Goal: Information Seeking & Learning: Check status

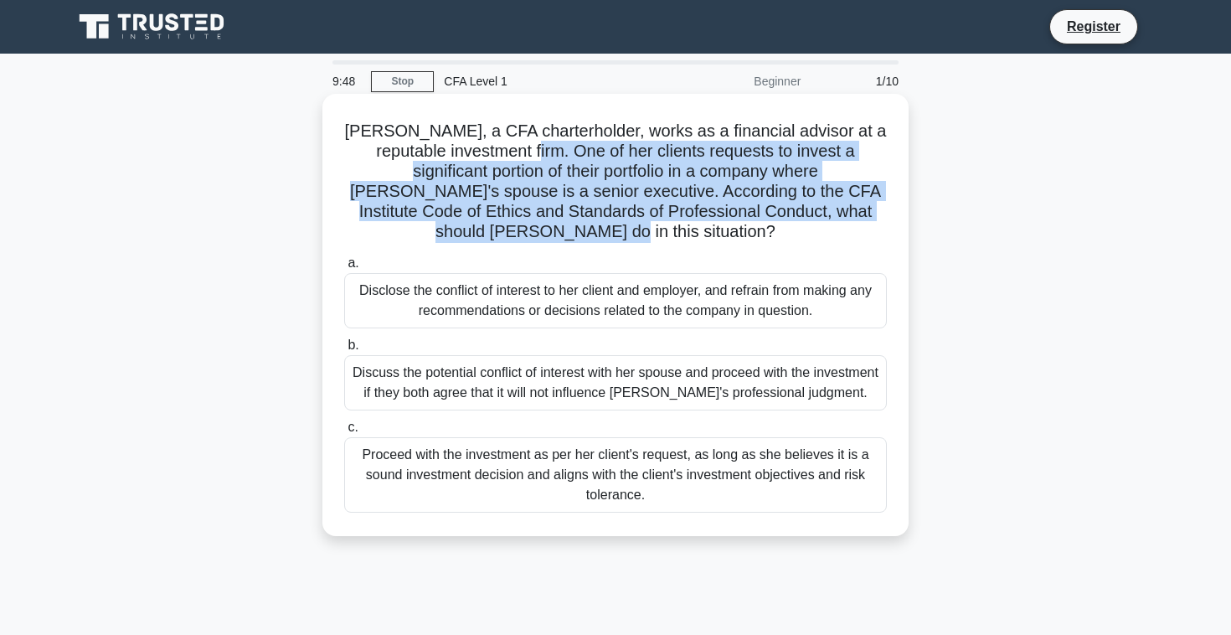
drag, startPoint x: 463, startPoint y: 148, endPoint x: 787, endPoint y: 208, distance: 329.6
click at [787, 208] on h5 "[PERSON_NAME], a CFA charterholder, works as a financial advisor at a reputable…" at bounding box center [616, 182] width 546 height 122
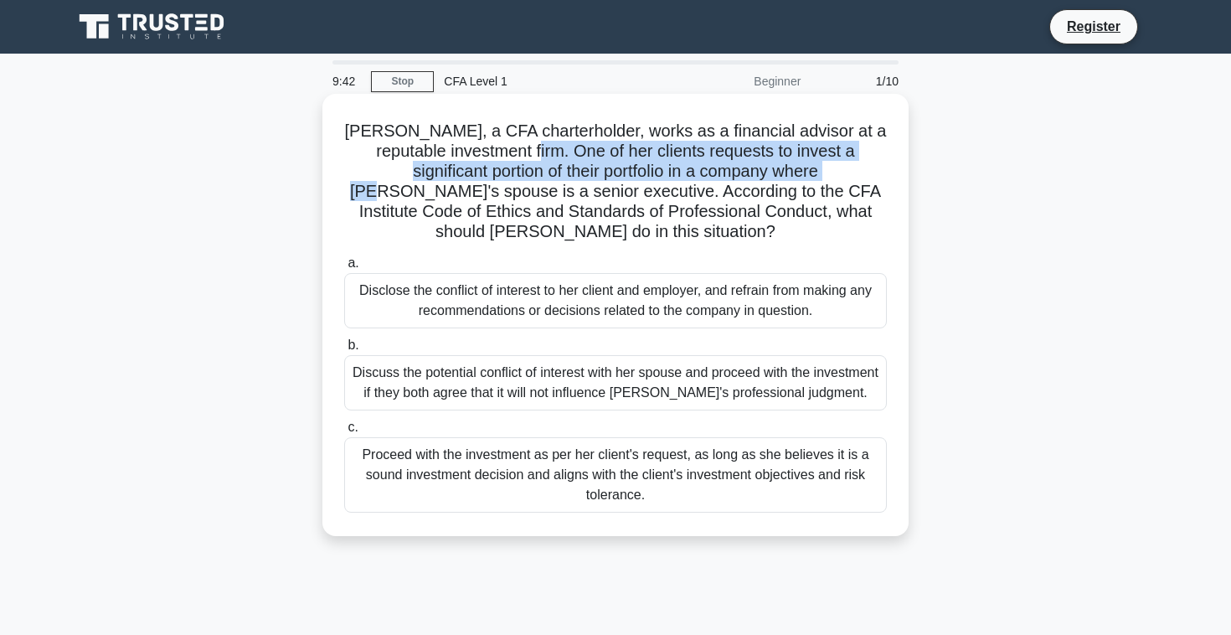
drag, startPoint x: 466, startPoint y: 149, endPoint x: 701, endPoint y: 166, distance: 236.0
click at [701, 167] on h5 "[PERSON_NAME], a CFA charterholder, works as a financial advisor at a reputable…" at bounding box center [616, 182] width 546 height 122
click at [632, 206] on h5 "Elizabeth, a CFA charterholder, works as a financial advisor at a reputable inv…" at bounding box center [616, 182] width 546 height 122
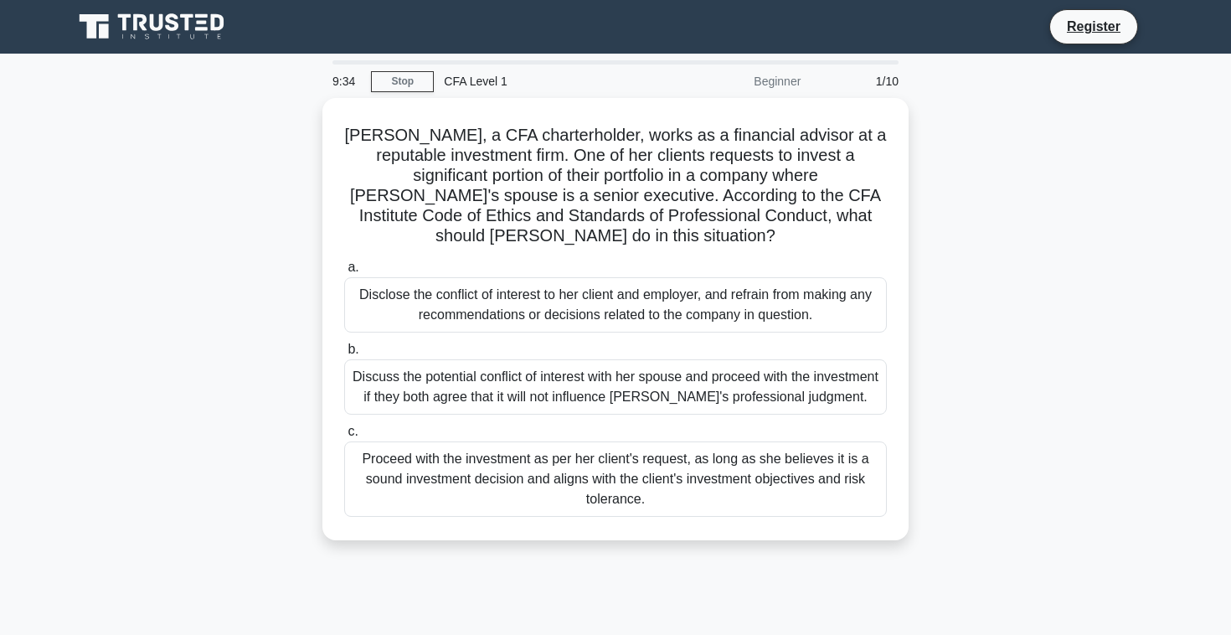
click at [909, 467] on div "Elizabeth, a CFA charterholder, works as a financial advisor at a reputable inv…" at bounding box center [616, 329] width 1106 height 462
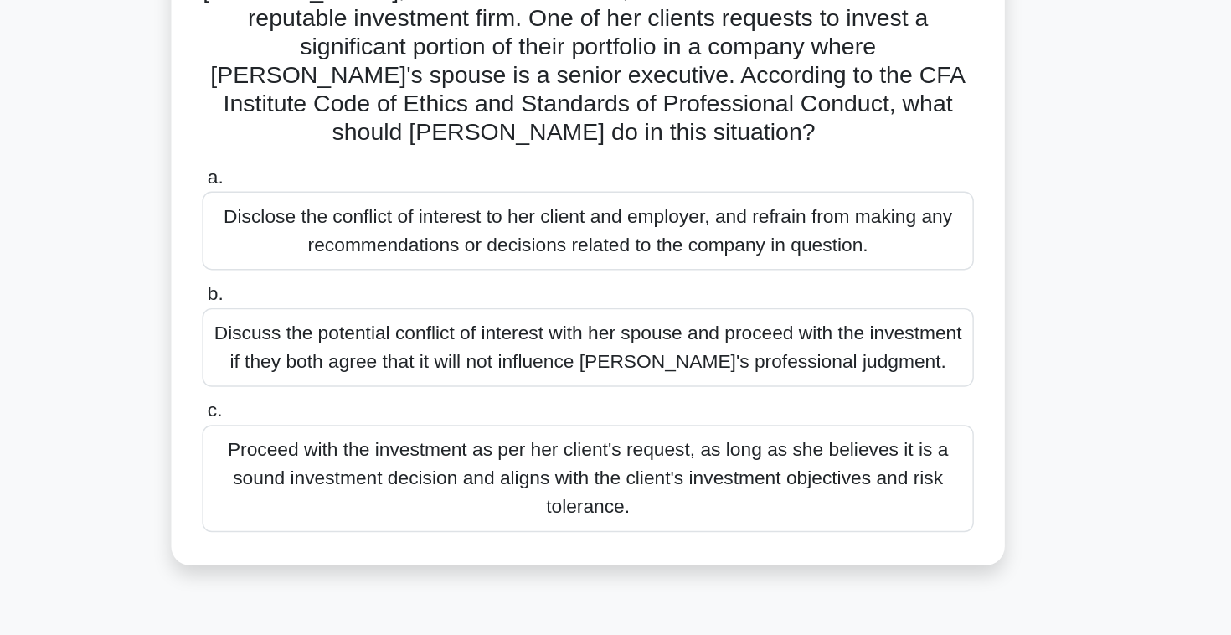
click at [613, 281] on div "Disclose the conflict of interest to her client and employer, and refrain from …" at bounding box center [615, 300] width 543 height 55
click at [344, 269] on input "a. Disclose the conflict of interest to her client and employer, and refrain fr…" at bounding box center [344, 263] width 0 height 11
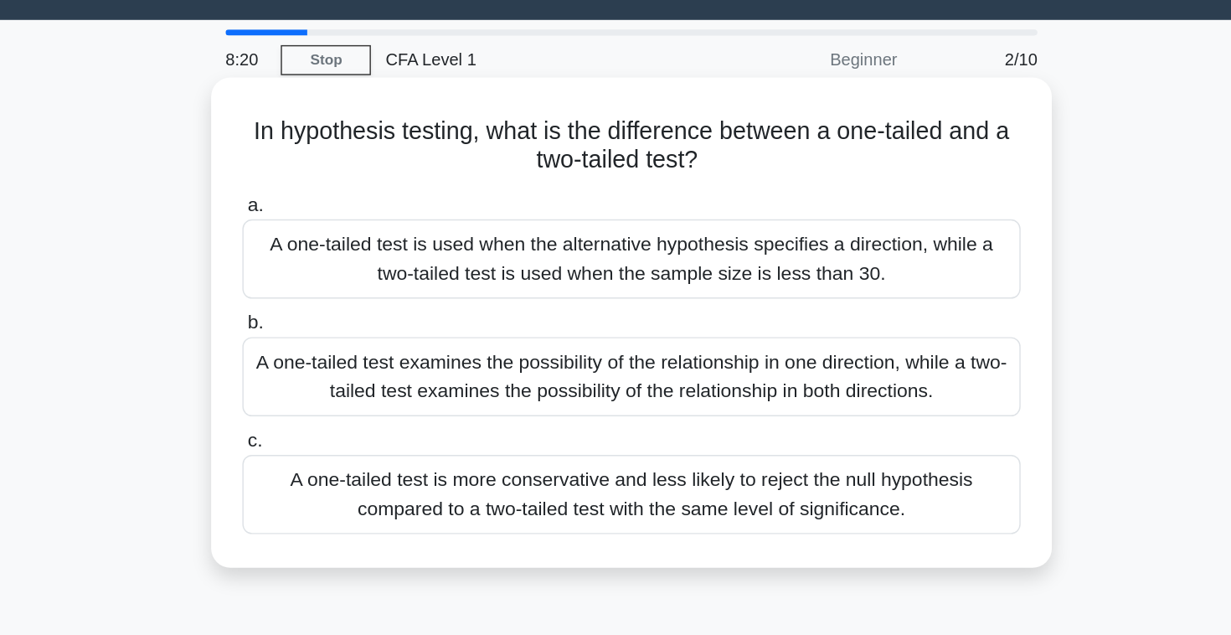
click at [637, 292] on div "A one-tailed test examines the possibility of the relationship in one direction…" at bounding box center [615, 302] width 543 height 55
click at [344, 271] on input "b. A one-tailed test examines the possibility of the relationship in one direct…" at bounding box center [344, 265] width 0 height 11
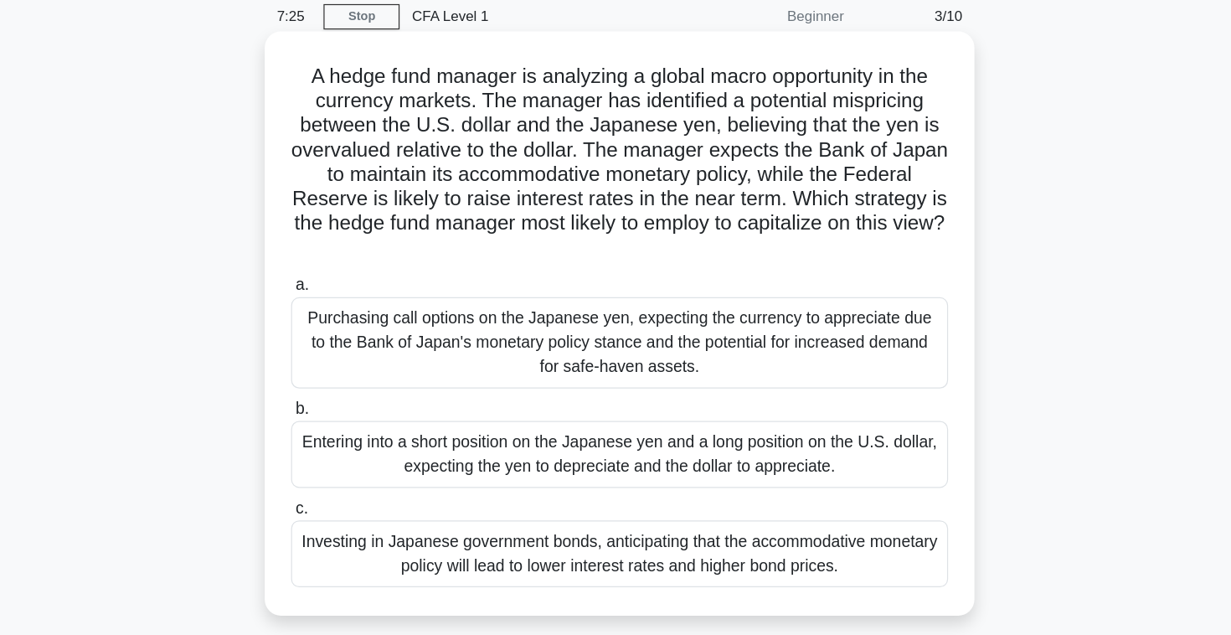
click at [663, 446] on div "Entering into a short position on the Japanese yen and a long position on the U…" at bounding box center [615, 443] width 543 height 55
click at [344, 411] on input "b. Entering into a short position on the Japanese yen and a long position on th…" at bounding box center [344, 405] width 0 height 11
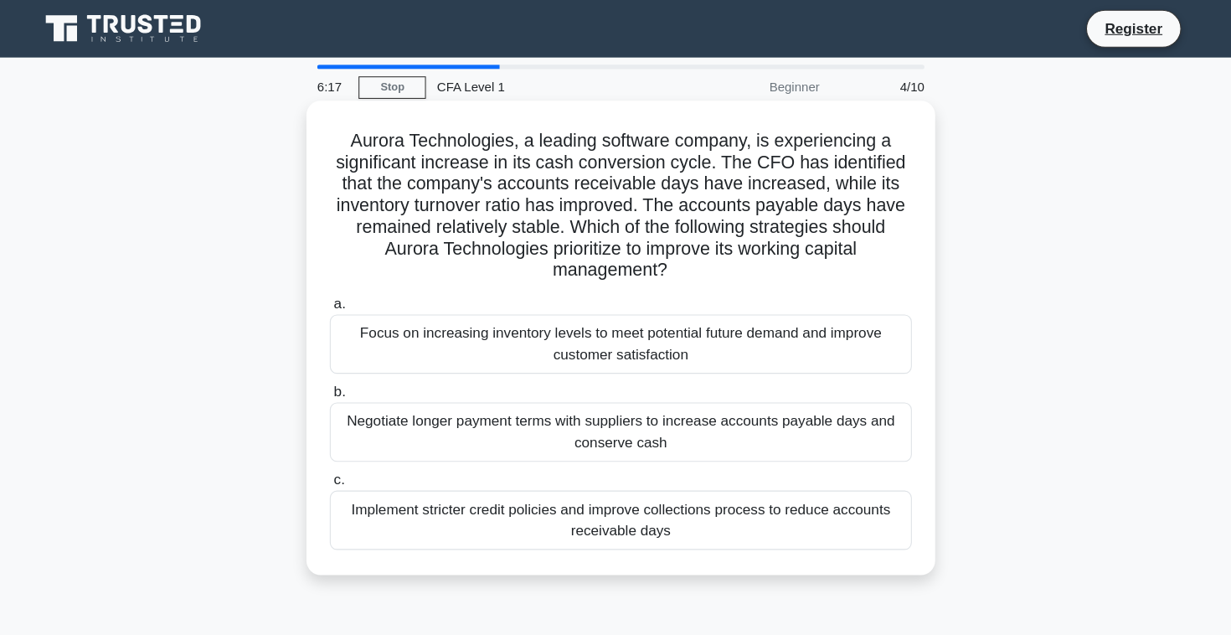
click at [648, 188] on h5 "Aurora Technologies, a leading software company, is experiencing a significant …" at bounding box center [616, 192] width 546 height 142
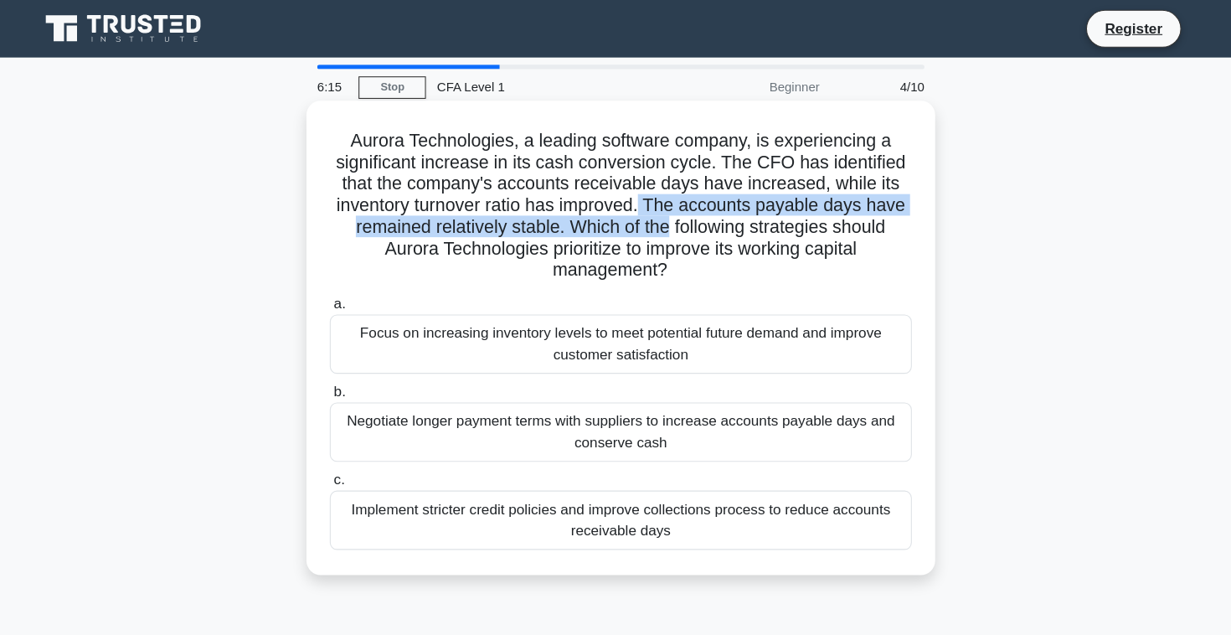
drag, startPoint x: 637, startPoint y: 184, endPoint x: 664, endPoint y: 204, distance: 33.7
click at [664, 204] on h5 "Aurora Technologies, a leading software company, is experiencing a significant …" at bounding box center [616, 192] width 546 height 142
click at [651, 191] on h5 "Aurora Technologies, a leading software company, is experiencing a significant …" at bounding box center [616, 192] width 546 height 142
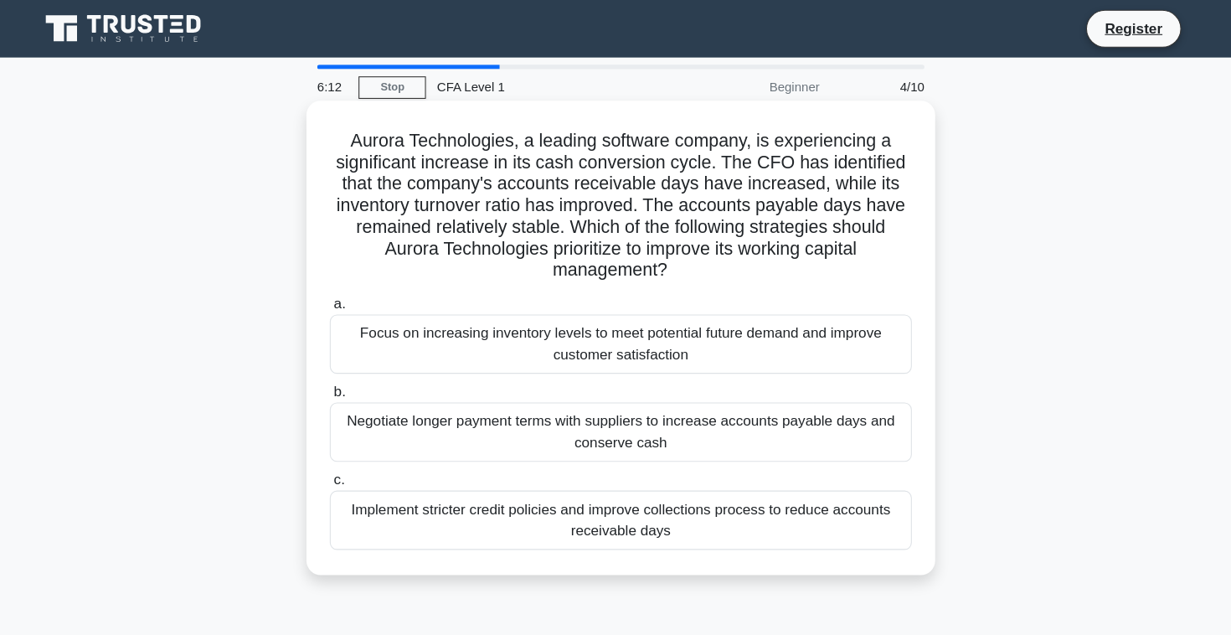
drag, startPoint x: 645, startPoint y: 192, endPoint x: 661, endPoint y: 194, distance: 16.1
click at [661, 194] on h5 "Aurora Technologies, a leading software company, is experiencing a significant …" at bounding box center [616, 192] width 546 height 142
drag, startPoint x: 645, startPoint y: 190, endPoint x: 692, endPoint y: 194, distance: 47.0
click at [692, 194] on h5 "Aurora Technologies, a leading software company, is experiencing a significant …" at bounding box center [616, 192] width 546 height 142
click at [698, 185] on h5 "Aurora Technologies, a leading software company, is experiencing a significant …" at bounding box center [616, 192] width 546 height 142
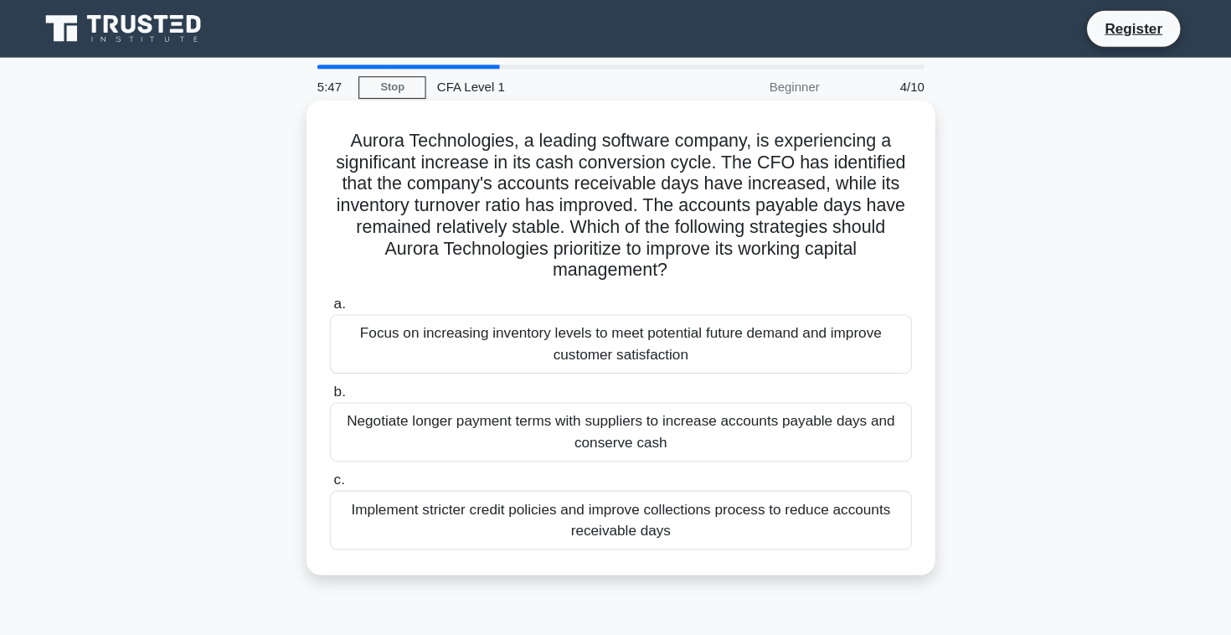
click at [581, 441] on label "c. Implement stricter credit policies and improve collections process to reduce…" at bounding box center [615, 474] width 543 height 75
click at [344, 442] on input "c. Implement stricter credit policies and improve collections process to reduce…" at bounding box center [344, 447] width 0 height 11
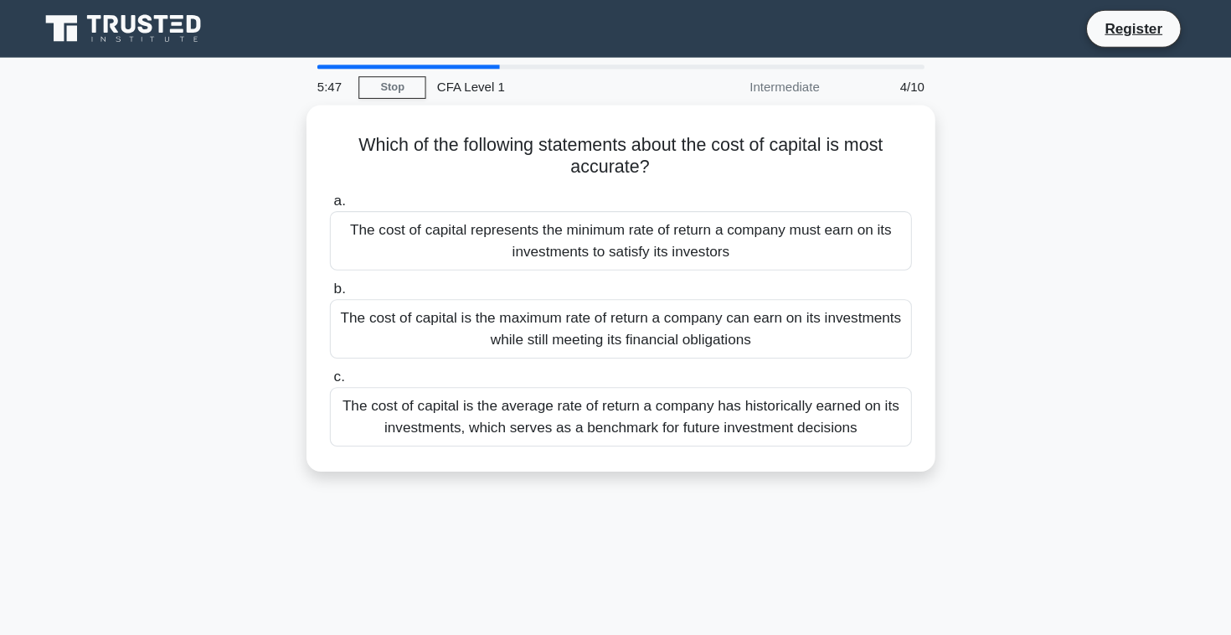
click at [581, 441] on div "Which of the following statements about the cost of capital is most accurate? .…" at bounding box center [616, 279] width 1106 height 362
click at [638, 451] on div "Which of the following statements about the cost of capital is most accurate? .…" at bounding box center [616, 279] width 1106 height 362
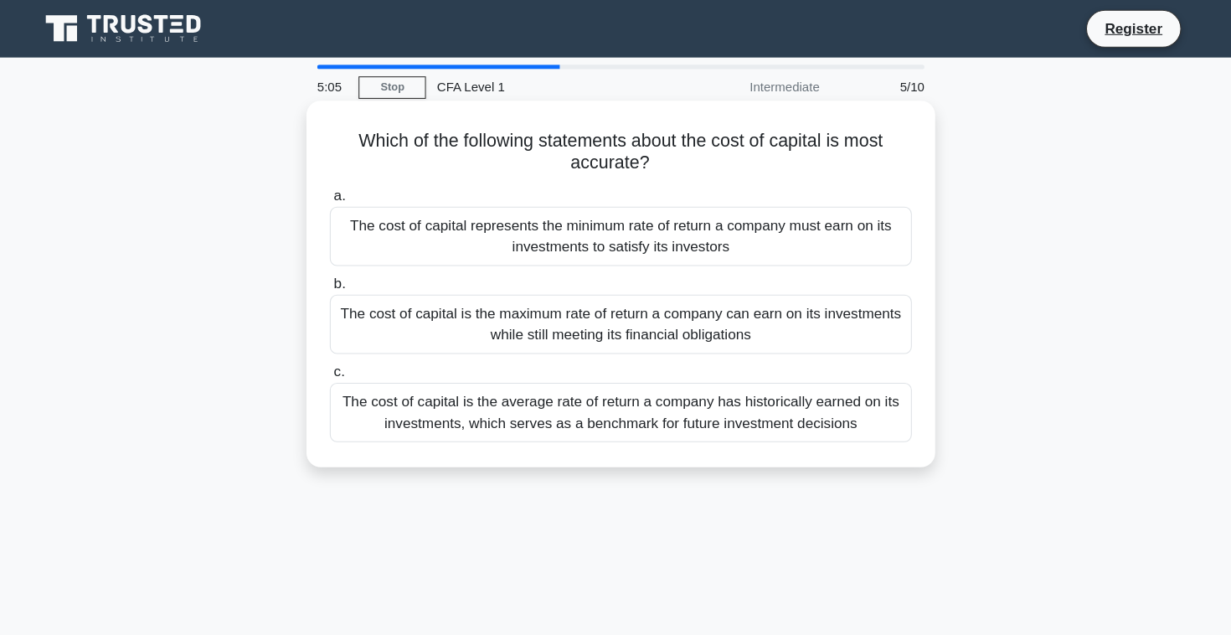
click at [639, 231] on div "The cost of capital represents the minimum rate of return a company must earn o…" at bounding box center [615, 220] width 543 height 55
click at [344, 188] on input "a. The cost of capital represents the minimum rate of return a company must ear…" at bounding box center [344, 183] width 0 height 11
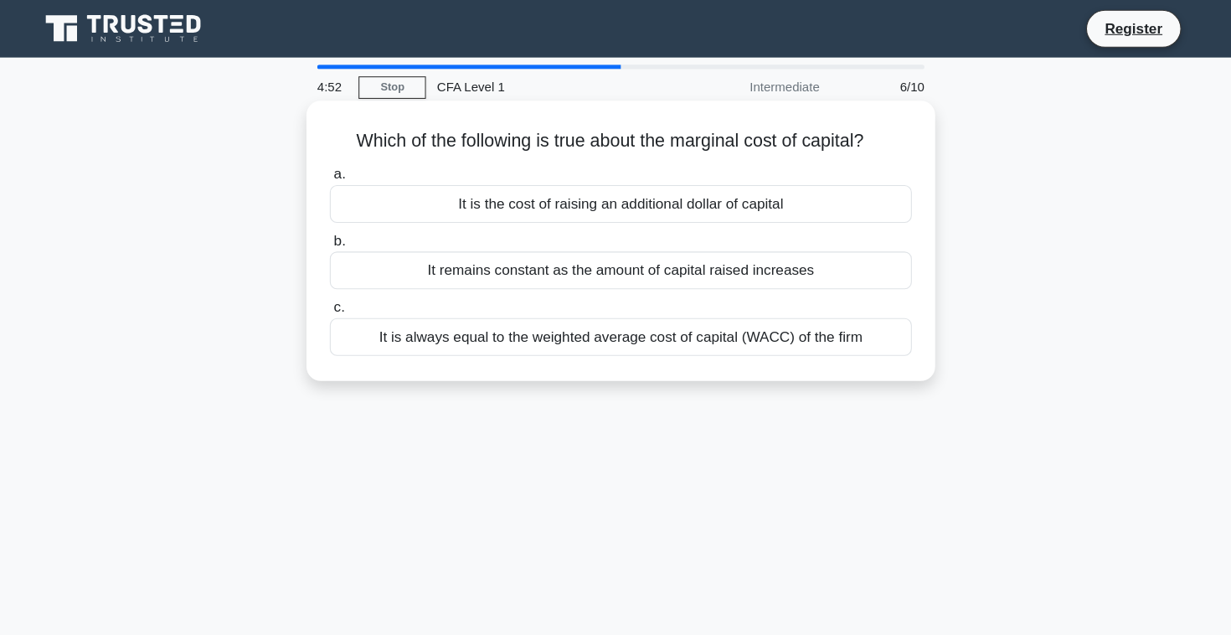
click at [547, 191] on div "It is the cost of raising an additional dollar of capital" at bounding box center [615, 190] width 543 height 35
click at [344, 168] on input "a. It is the cost of raising an additional dollar of capital" at bounding box center [344, 162] width 0 height 11
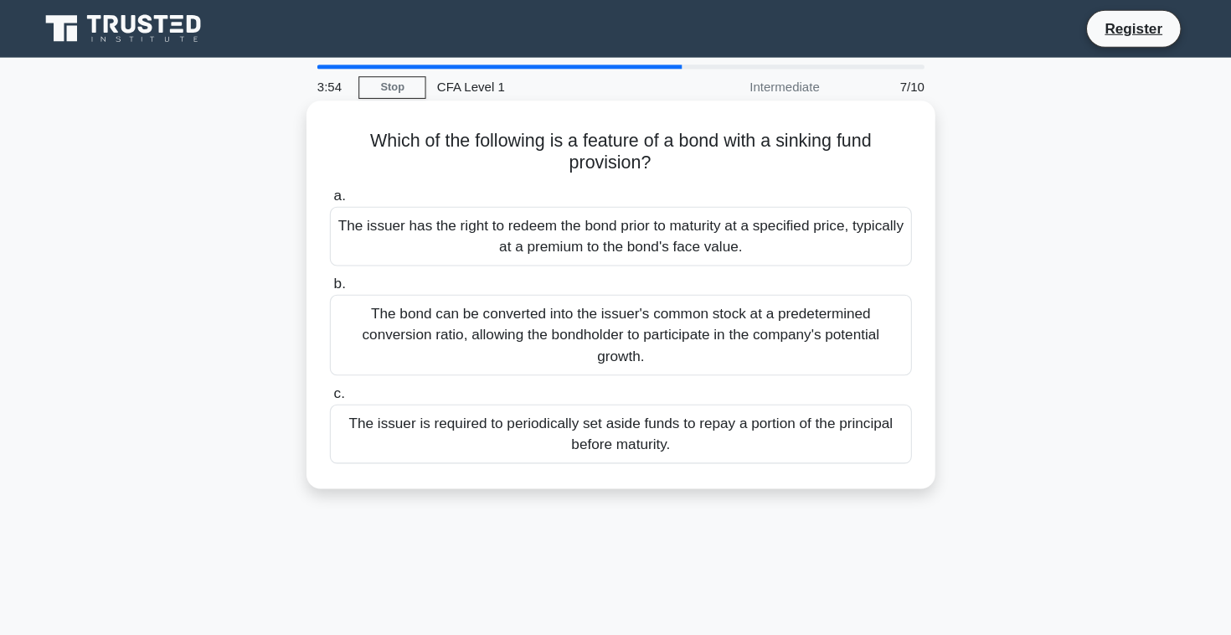
click at [586, 292] on div "The bond can be converted into the issuer's common stock at a predetermined con…" at bounding box center [615, 312] width 543 height 75
click at [344, 271] on input "b. The bond can be converted into the issuer's common stock at a predetermined …" at bounding box center [344, 265] width 0 height 11
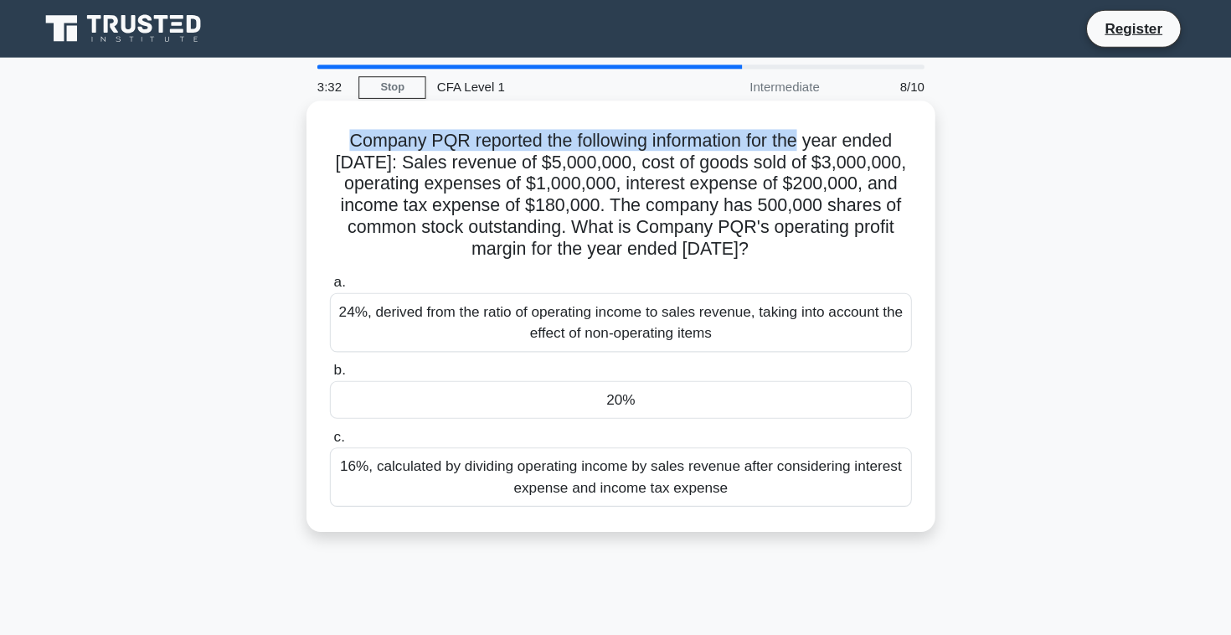
drag, startPoint x: 362, startPoint y: 130, endPoint x: 782, endPoint y: 141, distance: 420.7
click at [782, 141] on h5 "Company PQR reported the following information for the year ended December 31, …" at bounding box center [616, 182] width 546 height 122
click at [576, 149] on h5 "Company PQR reported the following information for the year ended December 31, …" at bounding box center [616, 182] width 546 height 122
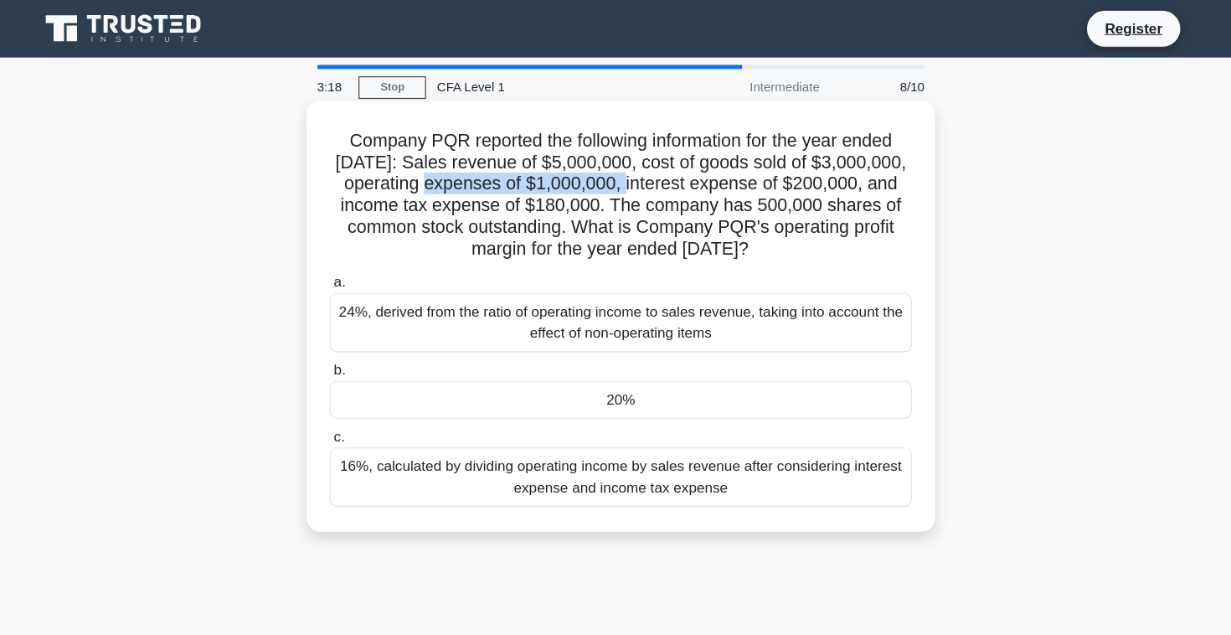
drag, startPoint x: 458, startPoint y: 173, endPoint x: 635, endPoint y: 172, distance: 176.8
click at [635, 172] on h5 "Company PQR reported the following information for the year ended December 31, …" at bounding box center [616, 182] width 546 height 122
click at [622, 182] on h5 "Company PQR reported the following information for the year ended December 31, …" at bounding box center [616, 182] width 546 height 122
click at [638, 371] on div "20%" at bounding box center [615, 372] width 543 height 35
click at [344, 351] on input "b. 20%" at bounding box center [344, 345] width 0 height 11
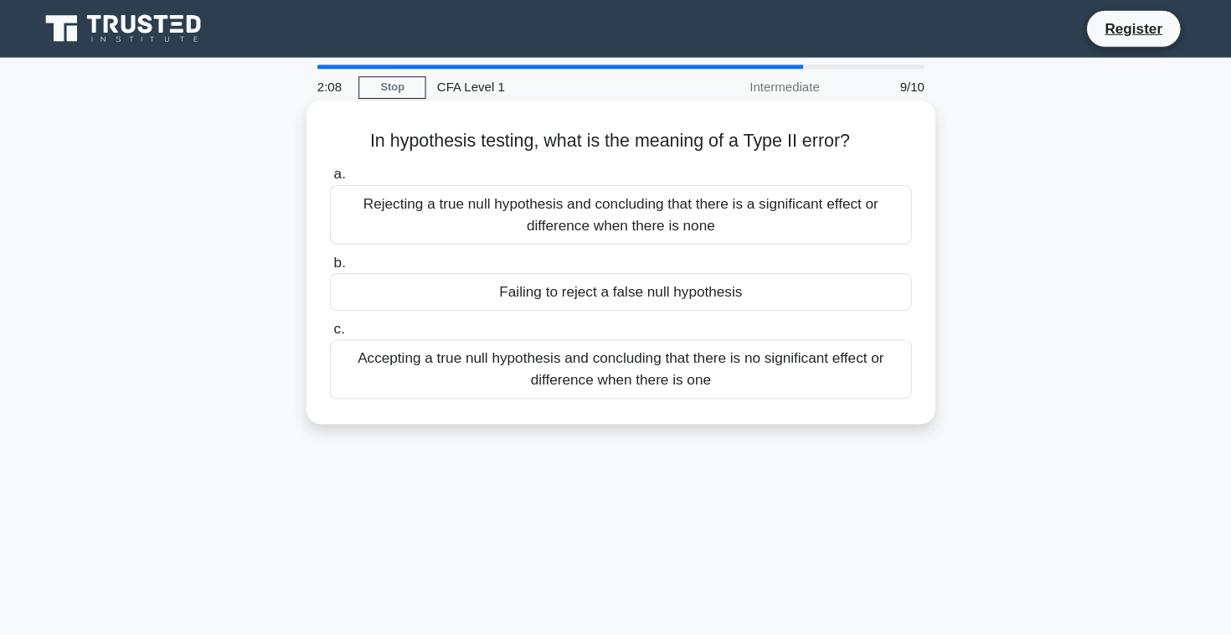
click at [619, 275] on div "Failing to reject a false null hypothesis" at bounding box center [615, 272] width 543 height 35
click at [344, 250] on input "b. Failing to reject a false null hypothesis" at bounding box center [344, 245] width 0 height 11
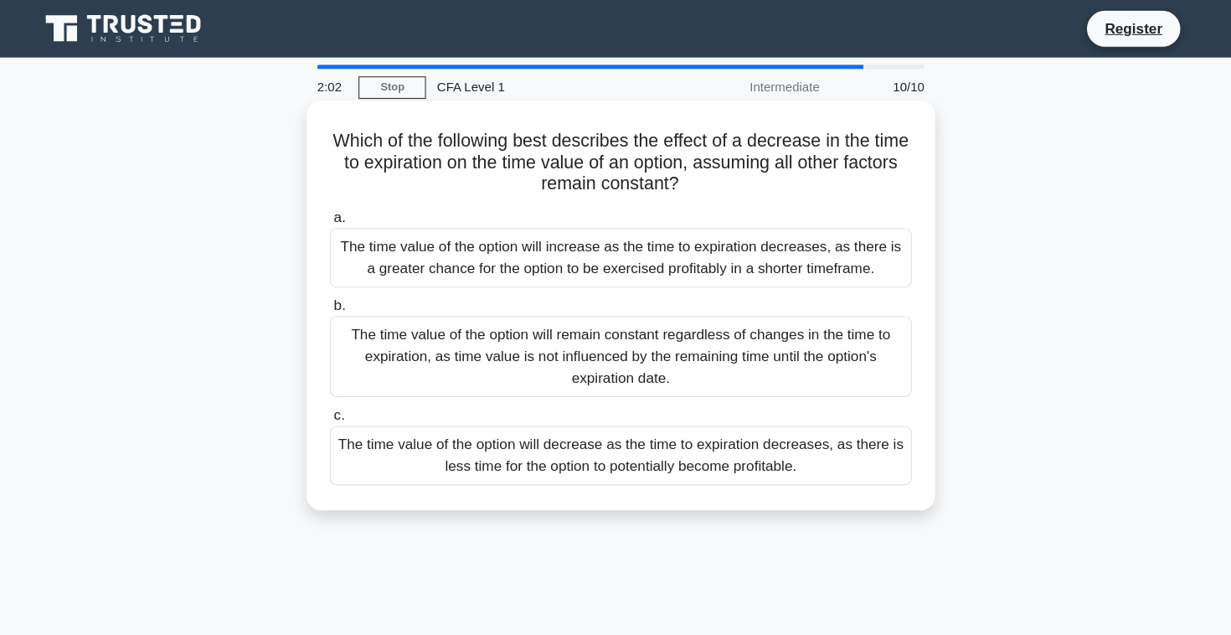
click at [615, 346] on div "The time value of the option will remain constant regardless of changes in the …" at bounding box center [615, 332] width 543 height 75
click at [344, 291] on input "b. The time value of the option will remain constant regardless of changes in t…" at bounding box center [344, 285] width 0 height 11
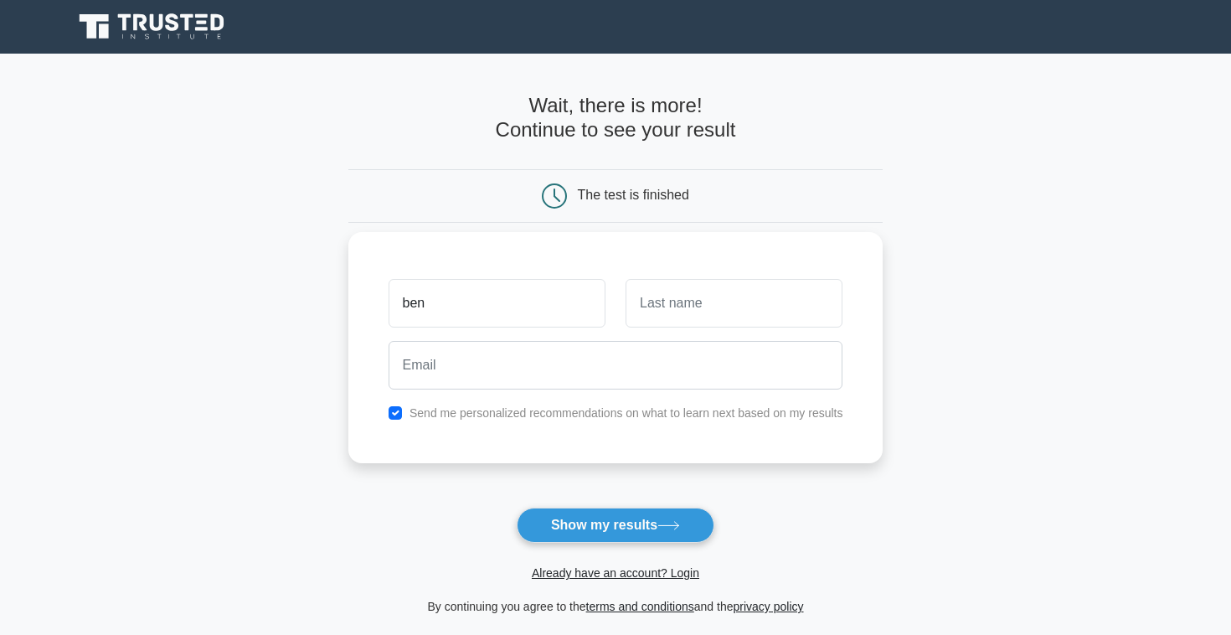
type input "Benedictus"
click at [683, 326] on input "text" at bounding box center [734, 303] width 217 height 49
type input "p"
type input "Prasetya"
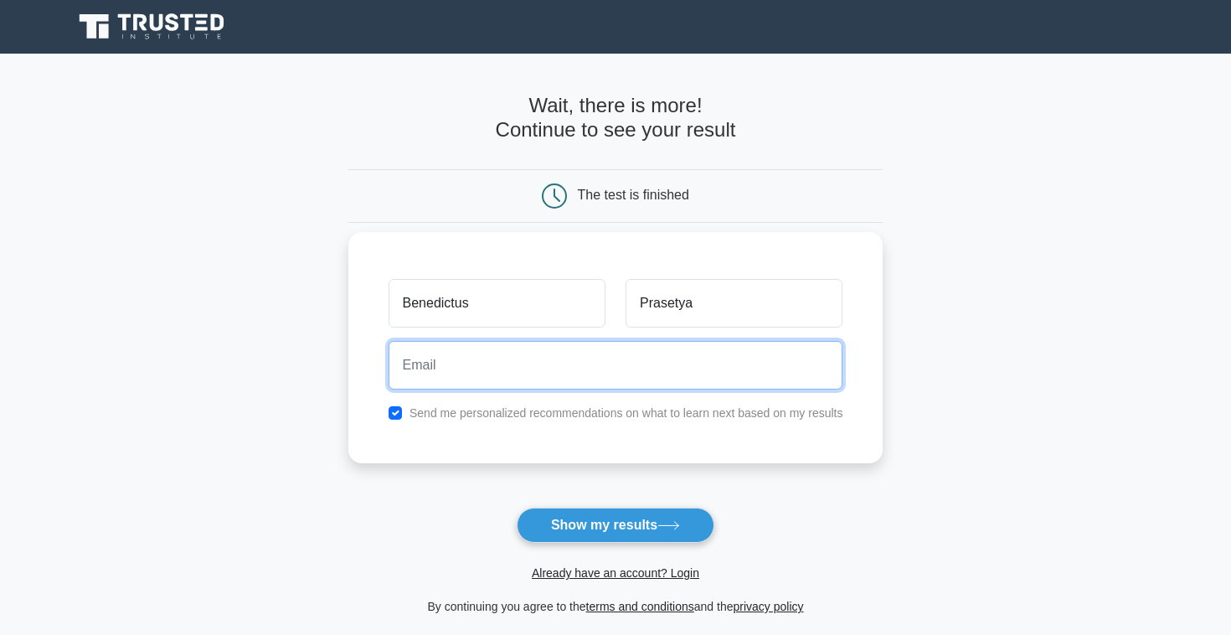
click at [722, 368] on input "email" at bounding box center [616, 365] width 455 height 49
type input "prasetyabeny099@gmail.com"
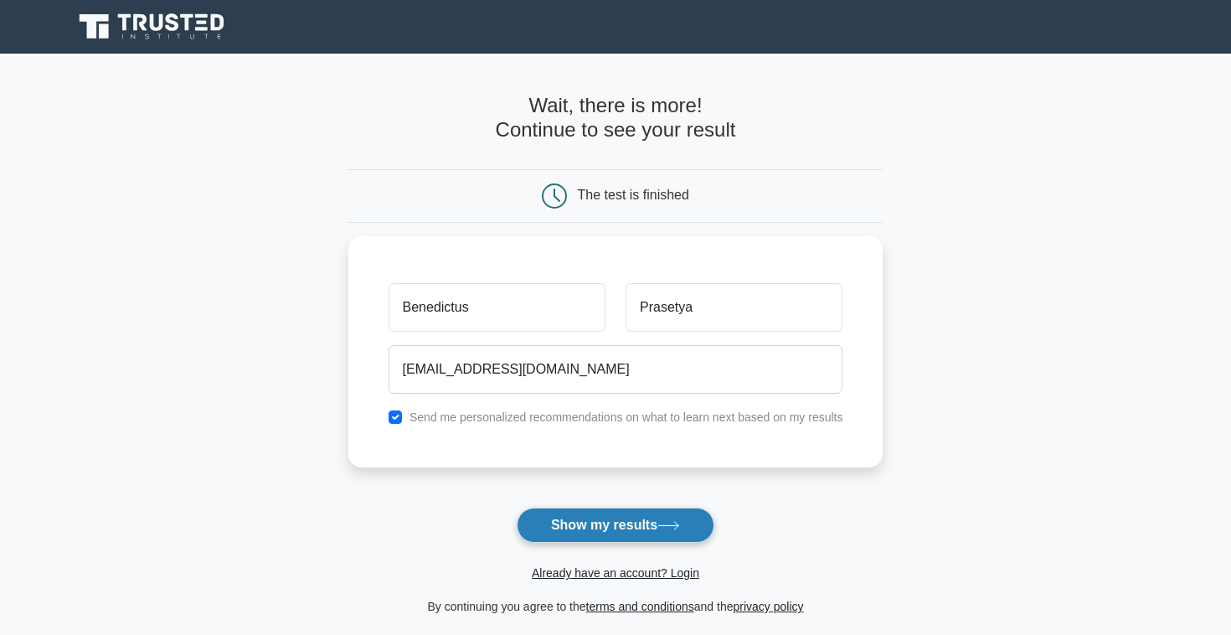
click at [634, 529] on button "Show my results" at bounding box center [616, 525] width 198 height 35
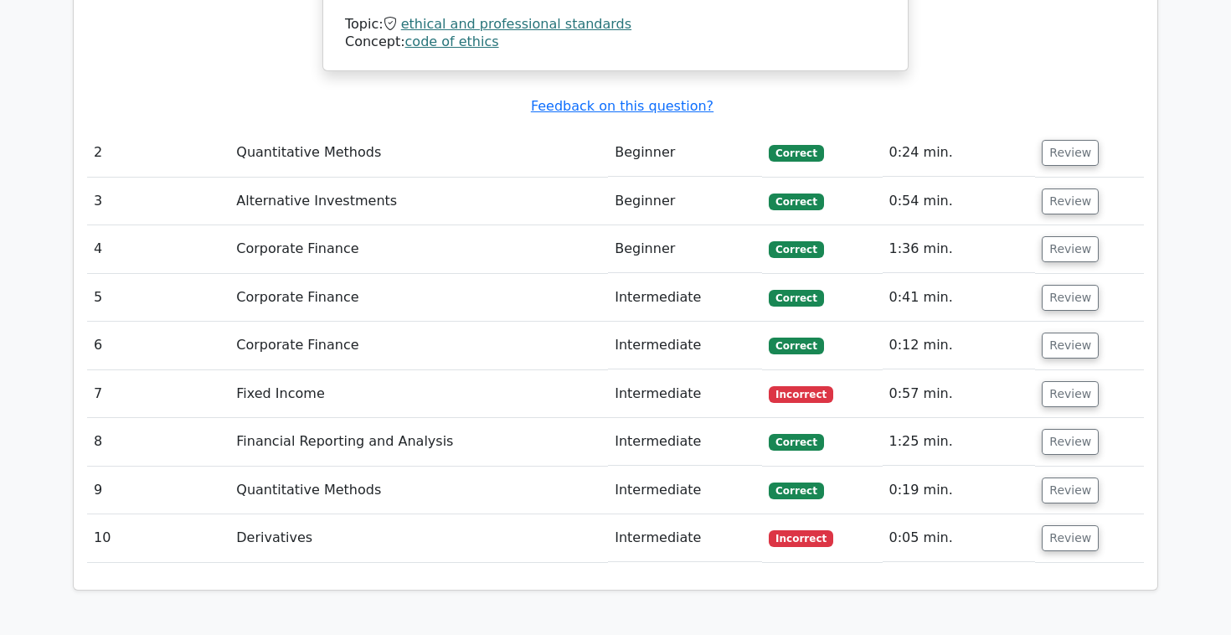
scroll to position [2295, 0]
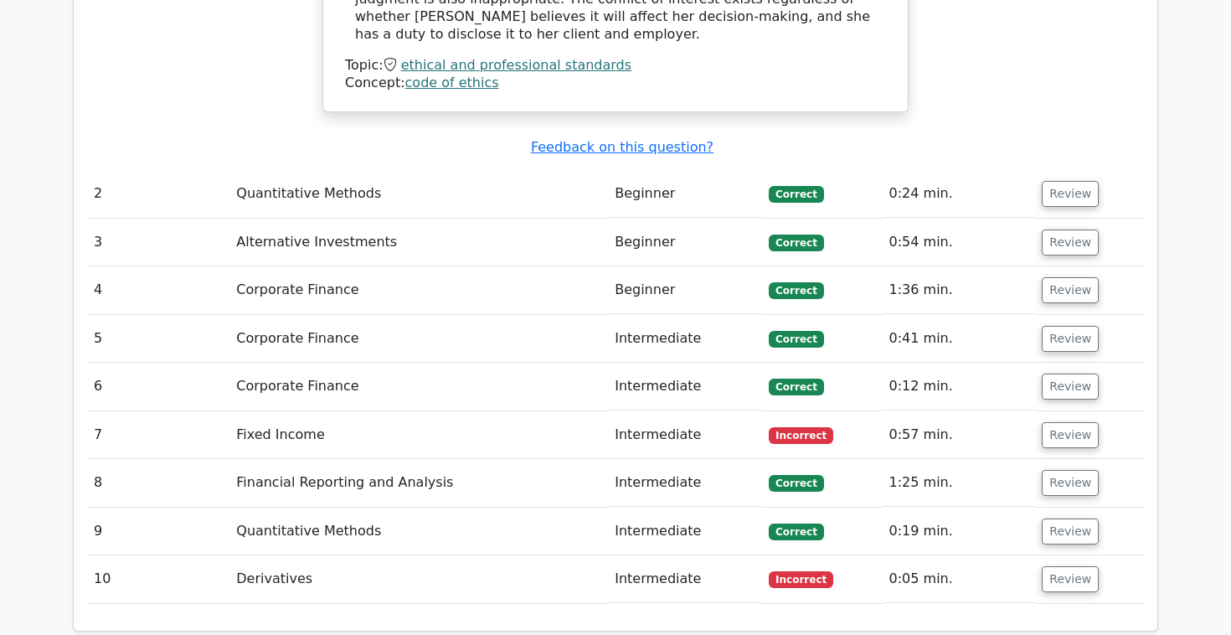
click at [532, 411] on td "Fixed Income" at bounding box center [419, 435] width 379 height 48
click at [1066, 422] on button "Review" at bounding box center [1070, 435] width 57 height 26
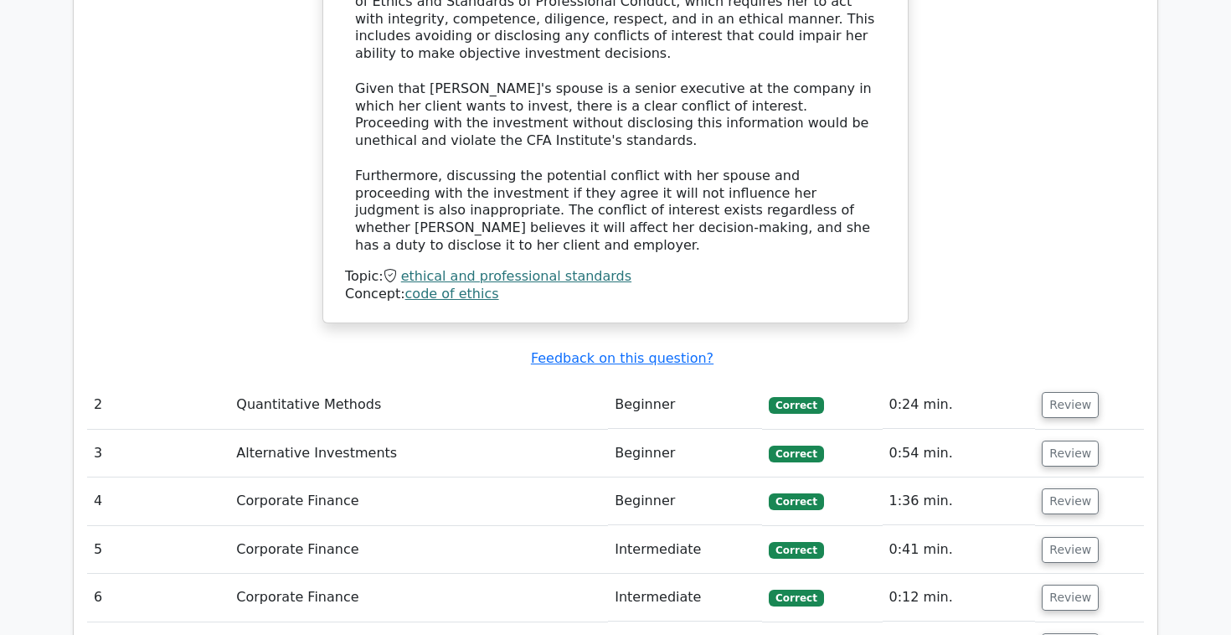
scroll to position [2083, 0]
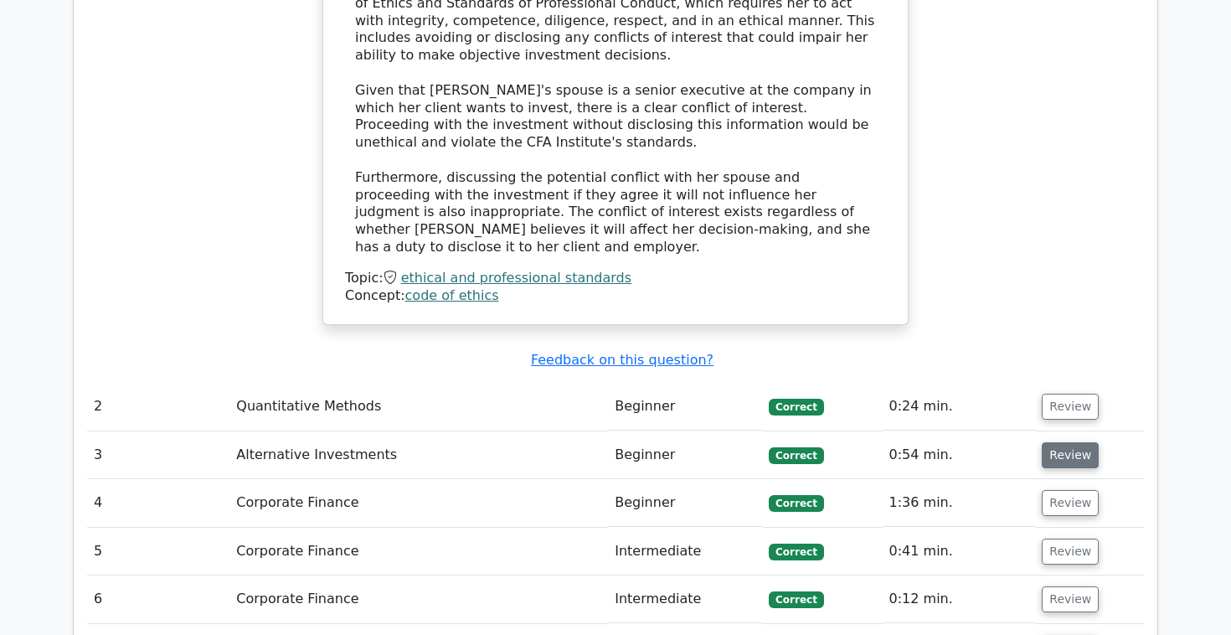
click at [1050, 442] on button "Review" at bounding box center [1070, 455] width 57 height 26
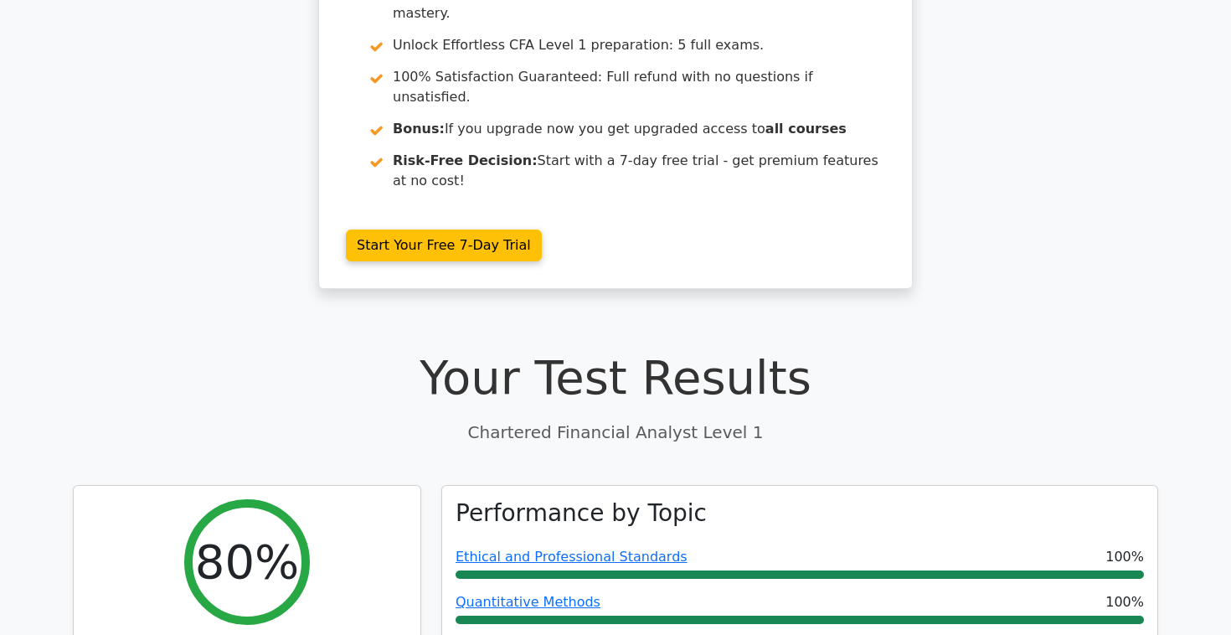
scroll to position [0, 0]
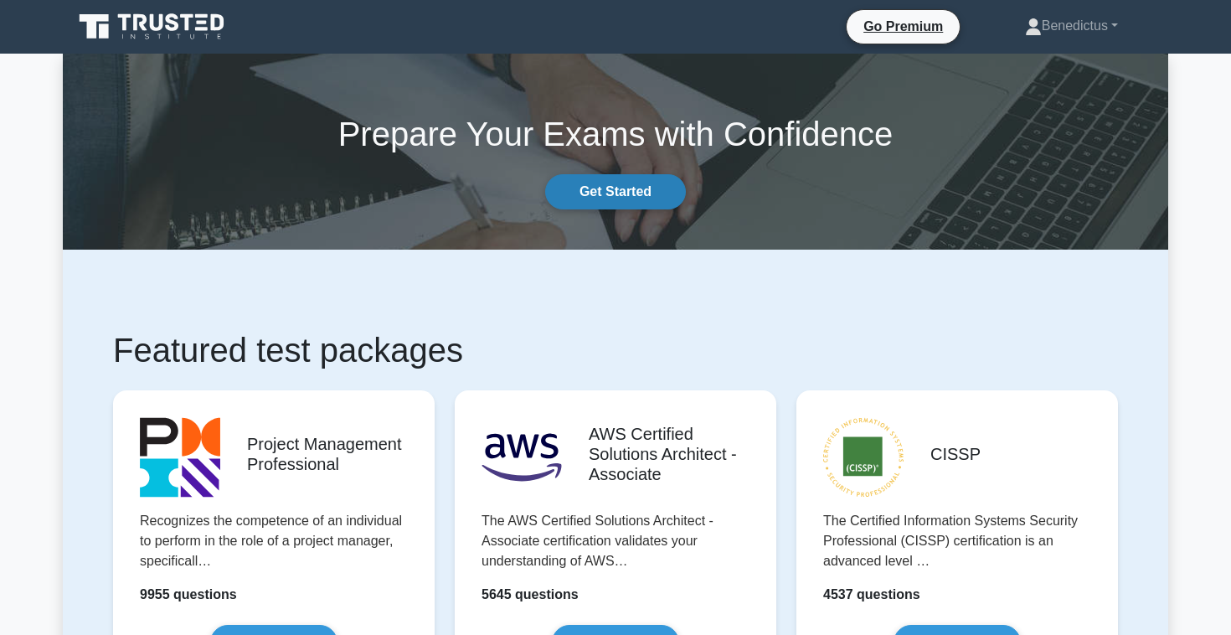
click at [618, 183] on link "Get Started" at bounding box center [615, 191] width 141 height 35
